Goal: Book appointment/travel/reservation

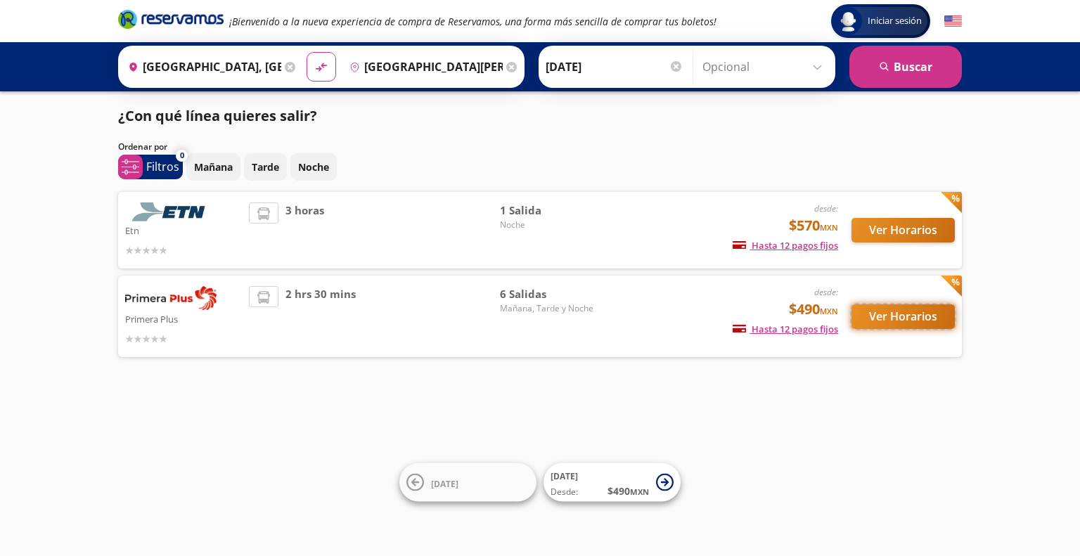
click at [937, 319] on button "Ver Horarios" at bounding box center [903, 317] width 103 height 25
click at [892, 231] on button "Ver Horarios" at bounding box center [903, 230] width 103 height 25
